Goal: Contribute content

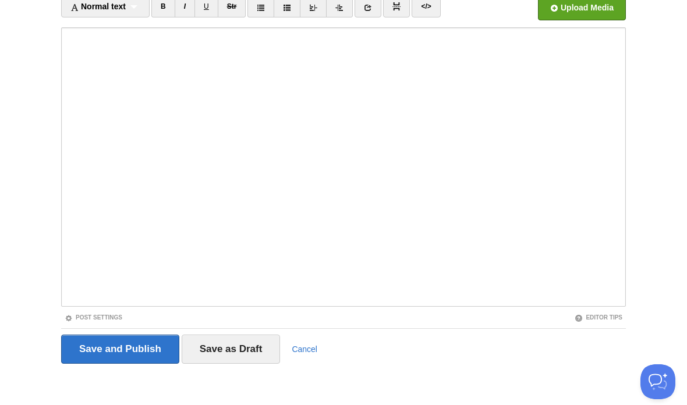
scroll to position [87, 0]
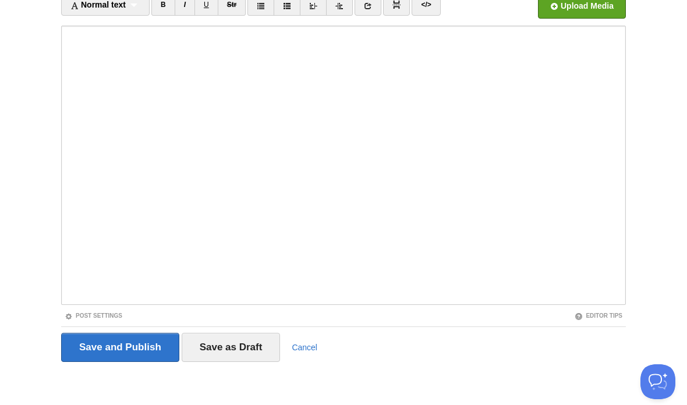
click at [153, 342] on input "Save and Publish" at bounding box center [120, 347] width 118 height 29
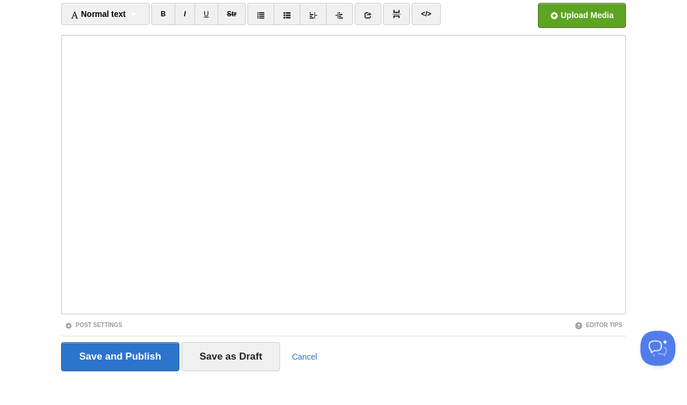
scroll to position [77, 0]
click at [155, 351] on input "Save and Publish" at bounding box center [120, 356] width 118 height 29
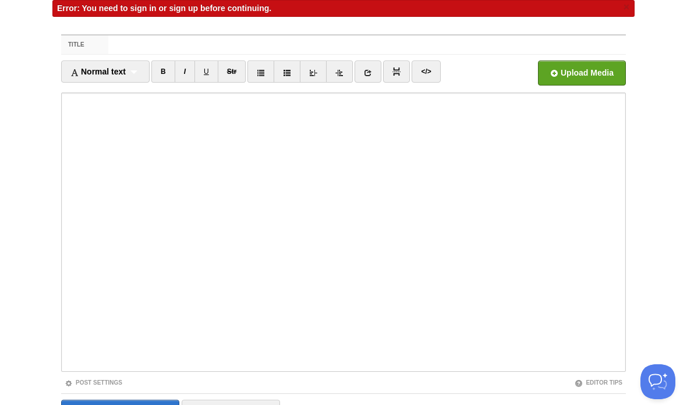
scroll to position [64, 0]
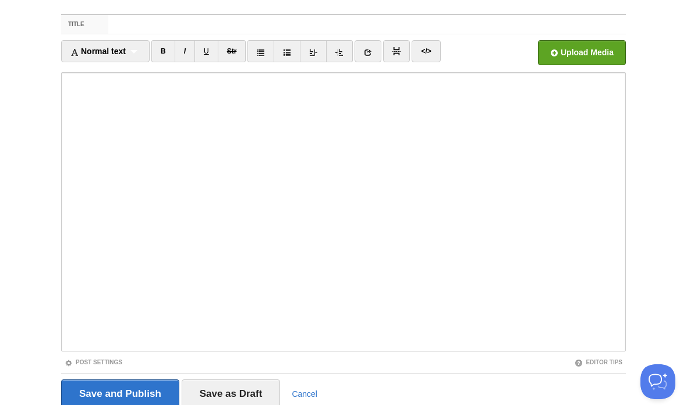
click at [303, 390] on link "Cancel" at bounding box center [305, 394] width 26 height 9
click at [314, 391] on link "Cancel" at bounding box center [305, 394] width 26 height 9
click at [309, 397] on link "Cancel" at bounding box center [305, 394] width 26 height 9
click at [376, 399] on div "Save and Publish Save as Draft Cancel" at bounding box center [343, 394] width 565 height 29
click at [309, 405] on div "Title Normal text Normal text Heading 1 Heading 2 Heading 3 B I U Str ×" at bounding box center [343, 227] width 582 height 449
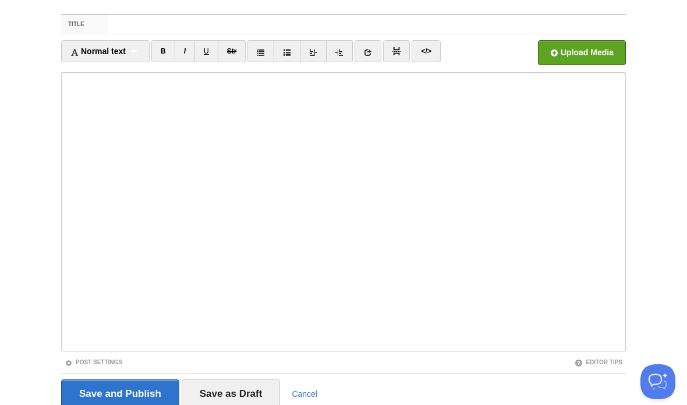
scroll to position [87, 0]
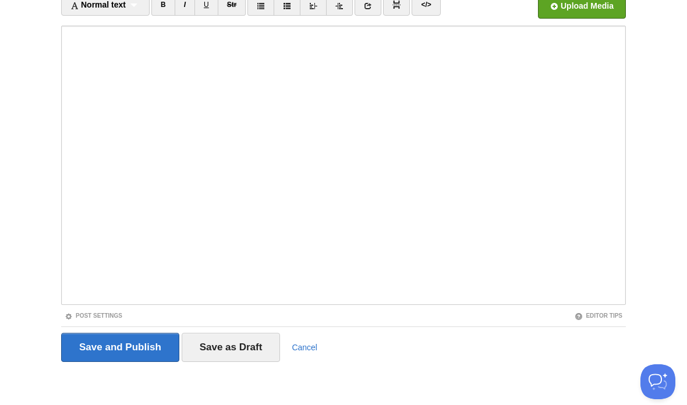
click at [312, 343] on link "Cancel" at bounding box center [305, 347] width 26 height 9
click at [311, 343] on link "Cancel" at bounding box center [305, 347] width 26 height 9
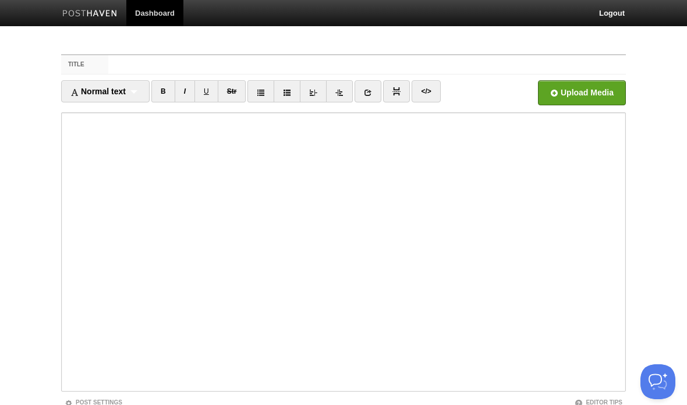
click at [617, 15] on link "Logout" at bounding box center [611, 13] width 43 height 26
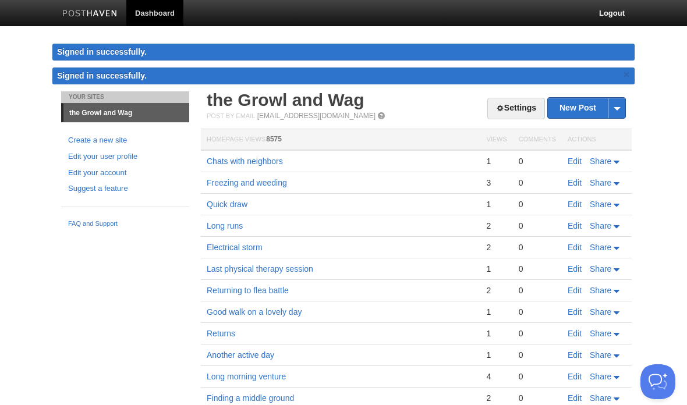
click at [579, 109] on link "New Post" at bounding box center [586, 108] width 77 height 20
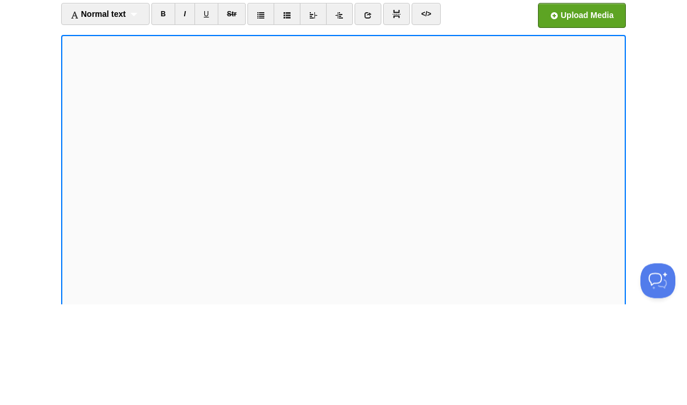
click at [33, 89] on body "Dashboard Logout Signed in successfully. Signed in successfully. × Your Sites t…" at bounding box center [343, 258] width 687 height 516
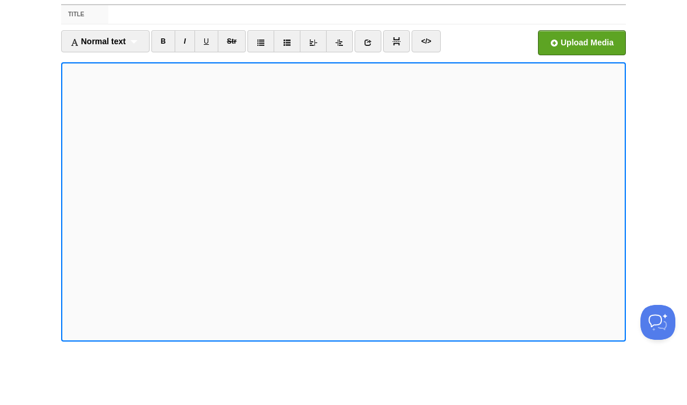
scroll to position [75, 0]
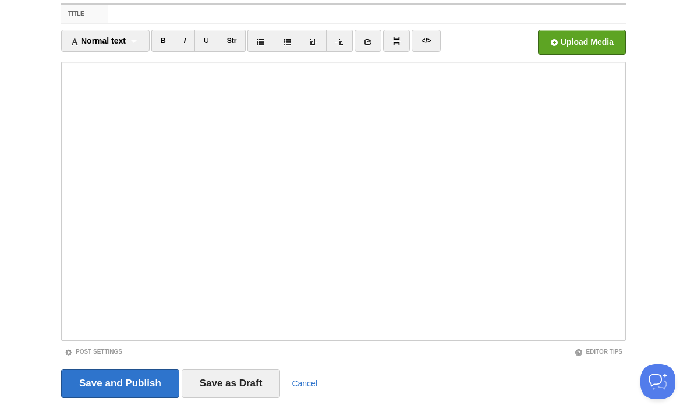
click at [161, 376] on input "Save and Publish" at bounding box center [120, 383] width 118 height 29
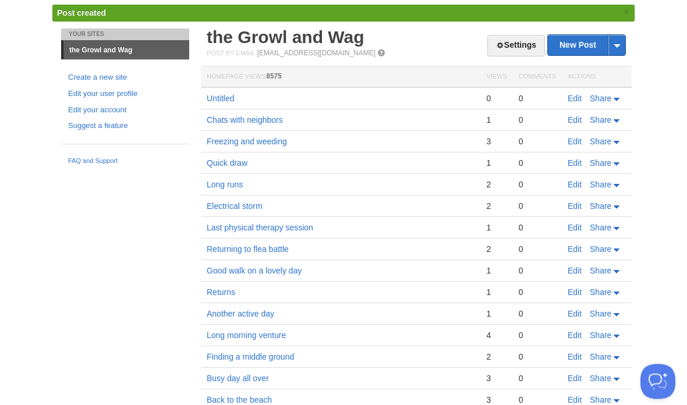
scroll to position [44, 0]
